Goal: Information Seeking & Learning: Learn about a topic

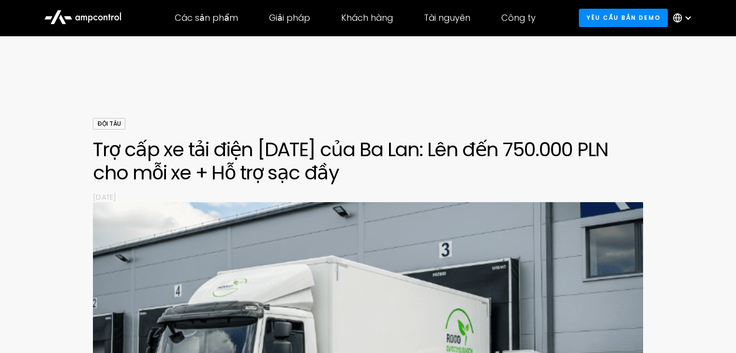
drag, startPoint x: 94, startPoint y: 145, endPoint x: 326, endPoint y: 190, distance: 236.8
click at [326, 190] on div "Đội tàu Trợ cấp xe tải điện năm 2025 của Ba Lan: Lên đến 750.000 PLN cho mỗi xe…" at bounding box center [368, 160] width 550 height 84
drag, startPoint x: 332, startPoint y: 178, endPoint x: 93, endPoint y: 151, distance: 239.9
click at [93, 151] on font "Trợ cấp xe tải điện [DATE] của Ba Lan: Lên đến 750.000 PLN cho mỗi xe + Hỗ trợ …" at bounding box center [350, 161] width 515 height 50
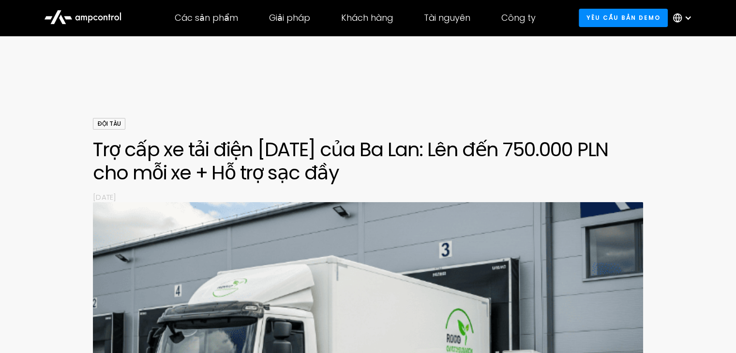
copy font "Trợ cấp xe tải điện [DATE] của Ba Lan: Lên đến 750.000 PLN cho mỗi xe + Hỗ trợ …"
